Goal: Task Accomplishment & Management: Manage account settings

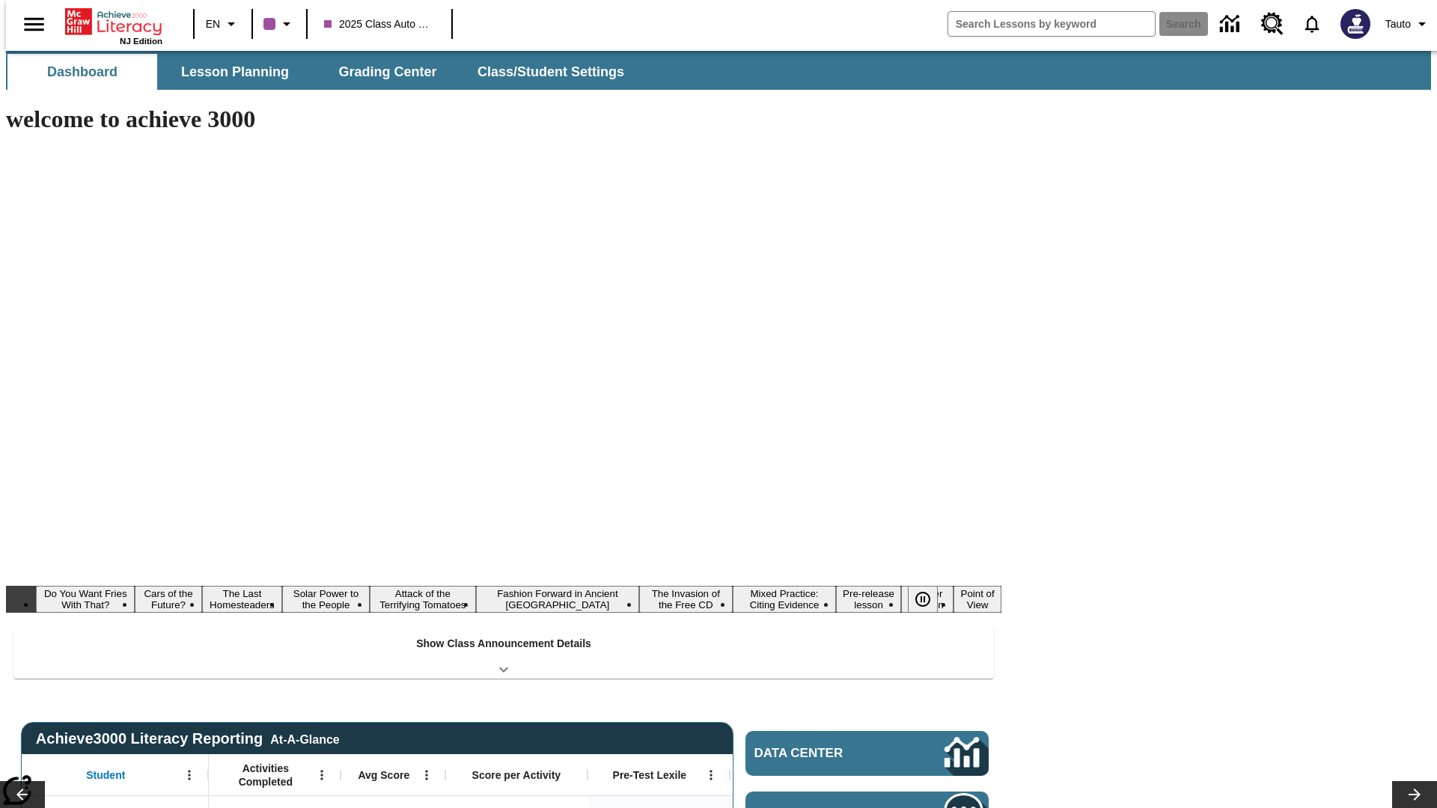
type input "-1"
click at [543, 72] on button "Class/Student Settings" at bounding box center [551, 72] width 172 height 36
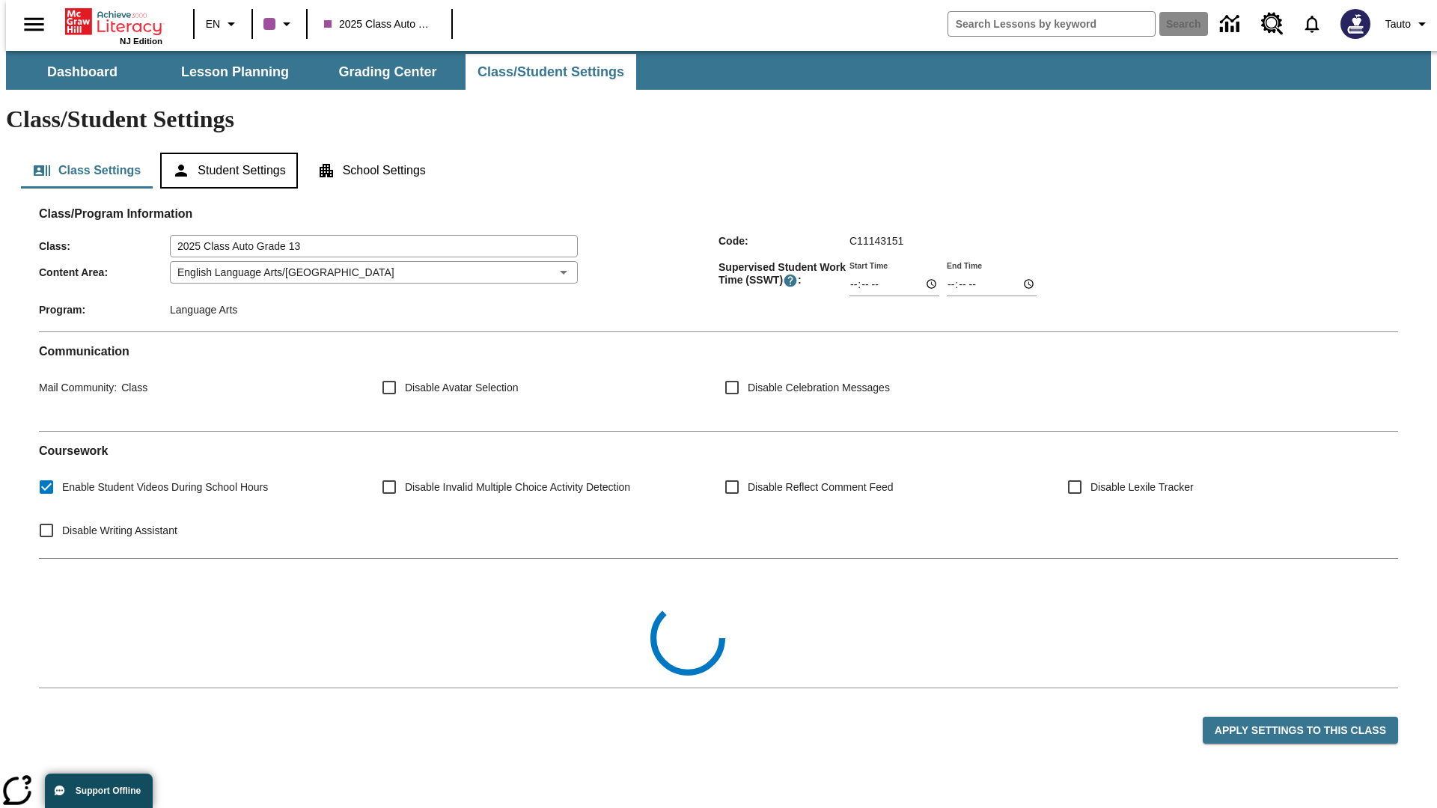
click at [225, 153] on button "Student Settings" at bounding box center [228, 171] width 137 height 36
